Goal: Find specific page/section: Find specific page/section

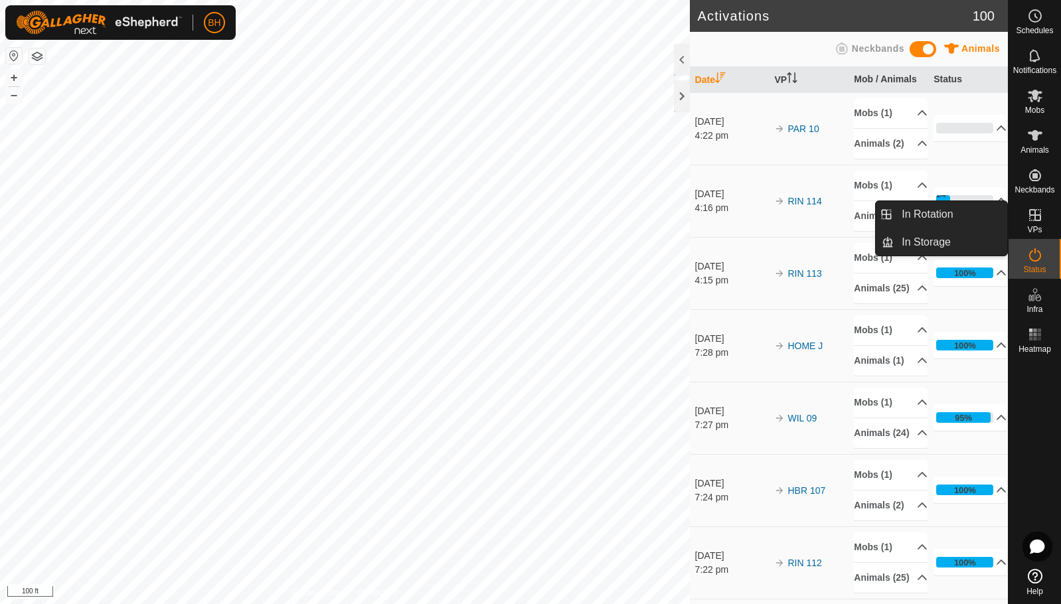
click at [1038, 216] on icon at bounding box center [1036, 215] width 12 height 12
click at [1040, 217] on icon at bounding box center [1036, 215] width 16 height 16
click at [913, 212] on link "In Rotation" at bounding box center [951, 214] width 114 height 27
